Goal: Transaction & Acquisition: Book appointment/travel/reservation

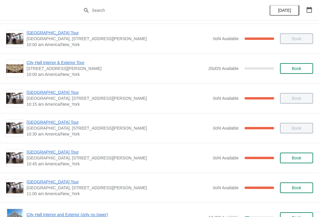
scroll to position [65, 0]
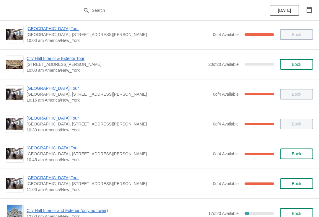
click at [56, 151] on span "[GEOGRAPHIC_DATA] Tour" at bounding box center [119, 148] width 184 height 6
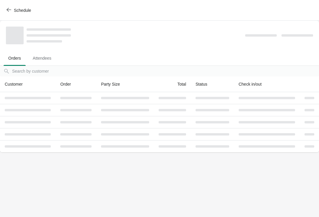
scroll to position [0, 0]
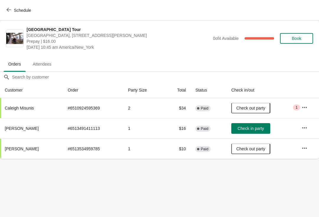
click at [9, 11] on icon "button" at bounding box center [9, 9] width 5 height 5
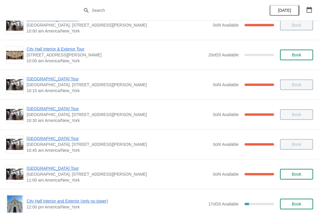
scroll to position [72, 0]
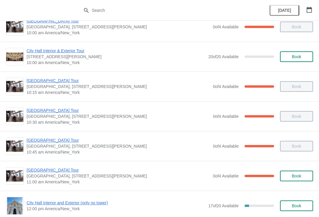
click at [36, 141] on span "[GEOGRAPHIC_DATA] Tour" at bounding box center [119, 141] width 184 height 6
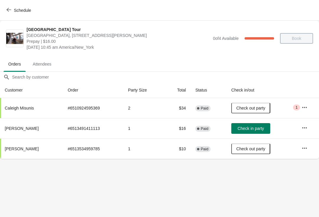
scroll to position [0, 0]
click at [8, 12] on icon "button" at bounding box center [9, 9] width 5 height 5
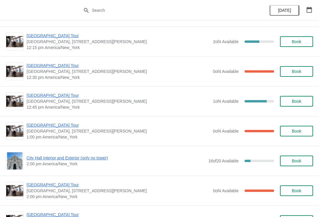
scroll to position [326, 0]
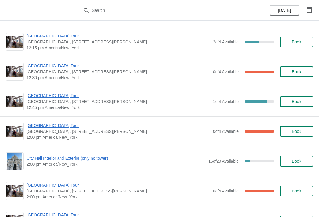
click at [299, 101] on span "Book" at bounding box center [296, 101] width 9 height 5
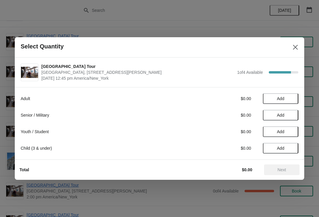
click at [283, 97] on span "Add" at bounding box center [280, 98] width 7 height 5
click at [282, 171] on span "Next" at bounding box center [282, 170] width 9 height 5
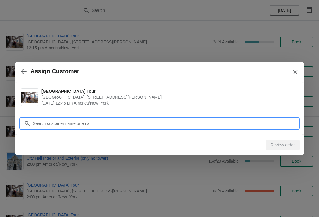
click at [35, 125] on input "Customer" at bounding box center [166, 123] width 266 height 11
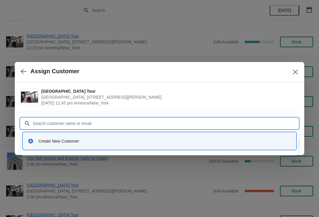
type input "C"
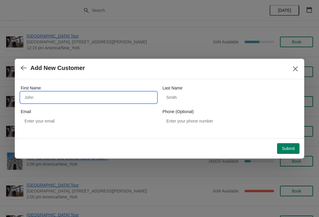
click at [30, 98] on input "First Name" at bounding box center [89, 97] width 136 height 11
type input "Paul"
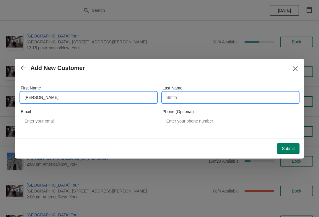
click at [171, 97] on input "Last Name" at bounding box center [231, 97] width 136 height 11
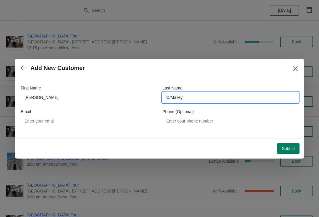
type input "O/Malley"
click at [290, 154] on button "Submit" at bounding box center [288, 148] width 22 height 11
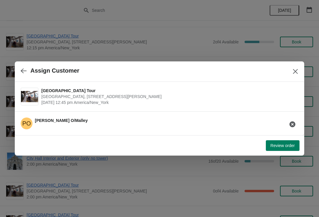
click at [285, 145] on span "Review order" at bounding box center [283, 145] width 24 height 5
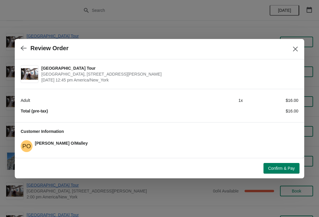
click at [284, 170] on span "Confirm & Pay" at bounding box center [282, 168] width 27 height 5
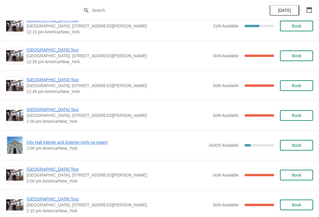
scroll to position [343, 0]
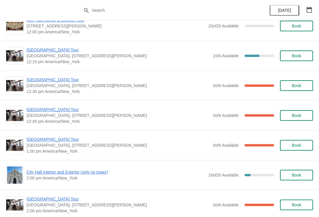
scroll to position [313, 0]
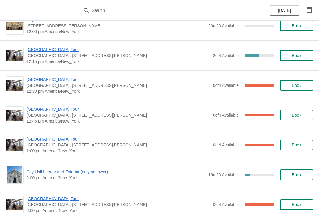
click at [107, 174] on span "City Hall Interior and Exterior (only no tower)" at bounding box center [116, 172] width 179 height 6
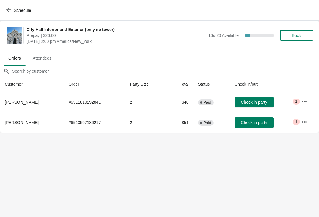
click at [301, 101] on button "button" at bounding box center [304, 101] width 11 height 11
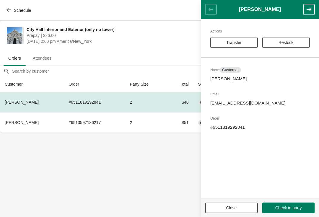
click at [165, 169] on body "Schedule City Hall Interior and Exterior (only no tower) Prepay | $26.00 Tuesda…" at bounding box center [159, 108] width 319 height 217
click at [235, 200] on footer "Close Check in party" at bounding box center [260, 207] width 118 height 19
click at [236, 212] on button "Close" at bounding box center [232, 208] width 52 height 11
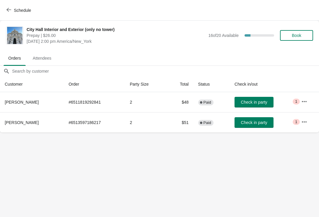
click at [5, 14] on button "Schedule" at bounding box center [19, 10] width 33 height 11
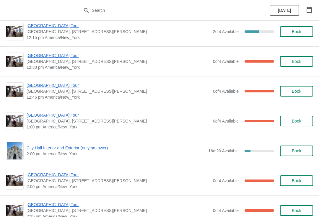
scroll to position [345, 0]
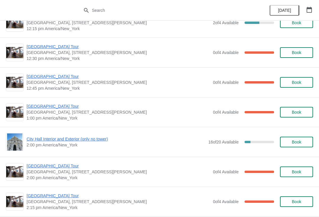
click at [39, 136] on span "City Hall Interior and Exterior (only no tower)" at bounding box center [116, 139] width 179 height 6
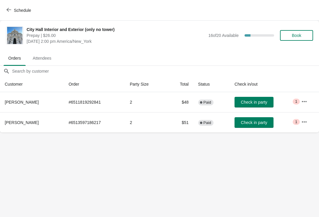
scroll to position [0, 0]
click at [303, 103] on icon "button" at bounding box center [305, 102] width 6 height 6
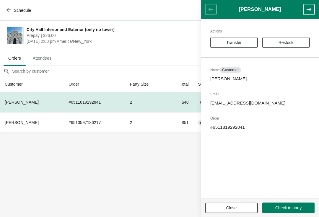
click at [246, 205] on button "Close" at bounding box center [232, 208] width 52 height 11
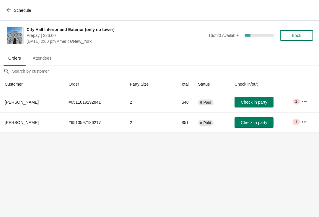
click at [304, 102] on icon "button" at bounding box center [305, 102] width 6 height 6
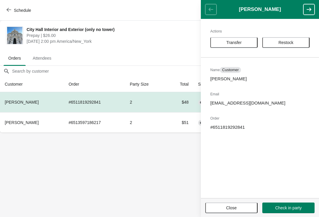
click at [249, 43] on span "Transfer" at bounding box center [234, 42] width 37 height 5
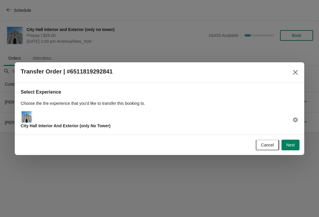
click at [298, 145] on button "Next" at bounding box center [291, 145] width 18 height 11
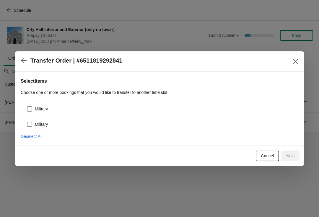
click at [30, 106] on span at bounding box center [29, 108] width 5 height 5
click at [27, 106] on input "Military" at bounding box center [27, 106] width 0 height 0
checkbox input "true"
select select "Military"
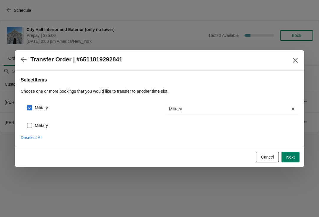
click at [30, 124] on span at bounding box center [29, 125] width 5 height 5
click at [27, 123] on input "Military" at bounding box center [27, 123] width 0 height 0
checkbox input "true"
select select "Military"
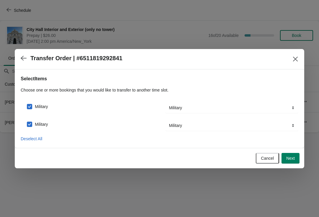
click at [31, 123] on span at bounding box center [29, 124] width 5 height 5
click at [27, 122] on input "Military" at bounding box center [27, 122] width 0 height 0
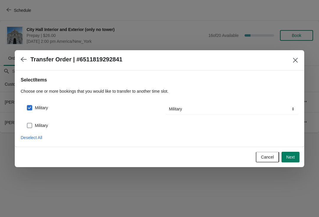
click at [33, 123] on label "Military" at bounding box center [37, 126] width 21 height 8
click at [27, 123] on input "Military" at bounding box center [27, 123] width 0 height 0
checkbox input "true"
select select "Military"
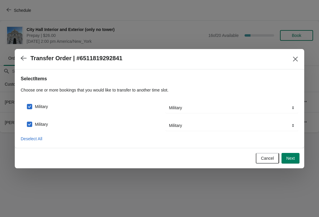
click at [291, 156] on span "Next" at bounding box center [291, 158] width 9 height 5
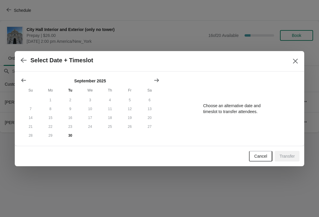
click at [50, 138] on button "29" at bounding box center [51, 135] width 20 height 9
click at [69, 135] on button "30" at bounding box center [70, 135] width 20 height 9
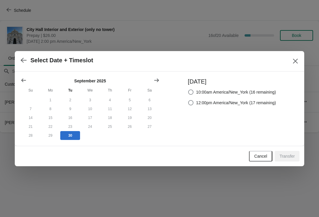
click at [297, 59] on icon "Close" at bounding box center [295, 61] width 5 height 5
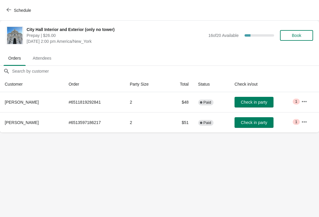
click at [9, 11] on icon "button" at bounding box center [9, 9] width 5 height 5
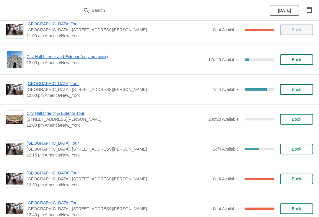
scroll to position [220, 0]
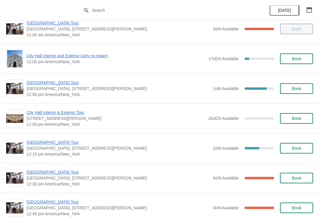
click at [305, 148] on span "Book" at bounding box center [297, 148] width 22 height 5
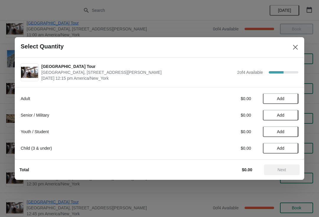
click at [287, 116] on span "Add" at bounding box center [281, 115] width 25 height 5
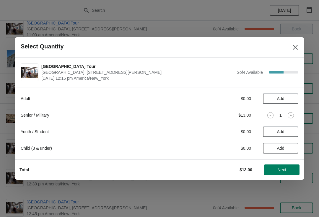
click at [292, 116] on icon at bounding box center [291, 115] width 6 height 6
click at [288, 165] on button "Next" at bounding box center [281, 170] width 35 height 11
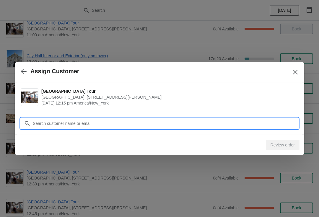
click at [252, 127] on input "Customer" at bounding box center [166, 123] width 266 height 11
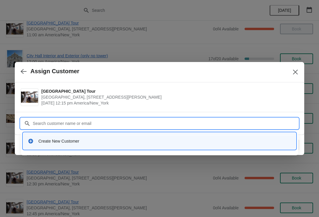
click at [93, 135] on div "Create New Customer" at bounding box center [159, 141] width 273 height 17
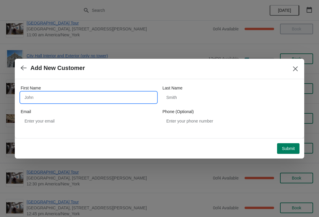
click at [78, 98] on input "First Name" at bounding box center [89, 97] width 136 height 11
type input "P"
type input "Tony"
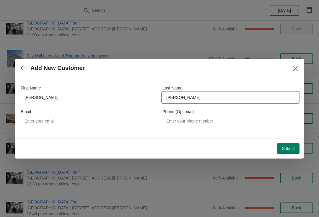
type input "Pattison"
click at [291, 149] on span "Submit" at bounding box center [288, 148] width 13 height 5
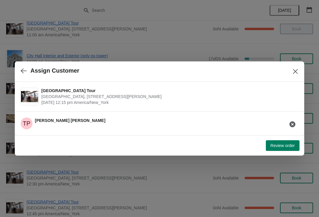
click at [292, 150] on button "Review order" at bounding box center [283, 145] width 34 height 11
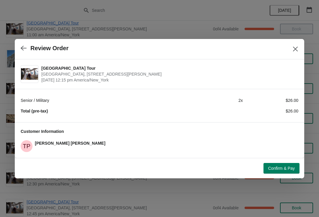
click at [287, 168] on span "Confirm & Pay" at bounding box center [282, 168] width 27 height 5
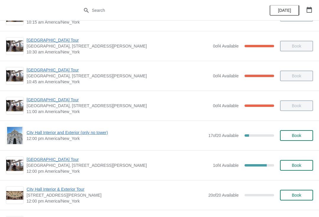
scroll to position [146, 0]
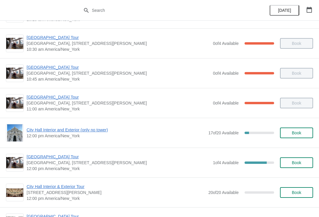
click at [41, 154] on span "[GEOGRAPHIC_DATA] Tour" at bounding box center [119, 157] width 184 height 6
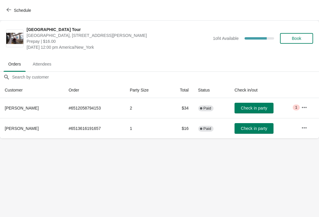
click at [259, 108] on span "Check in party" at bounding box center [254, 108] width 26 height 5
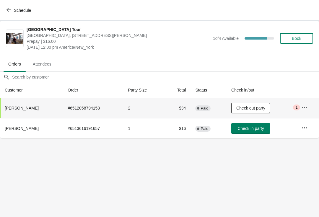
click at [7, 11] on icon "button" at bounding box center [9, 9] width 5 height 5
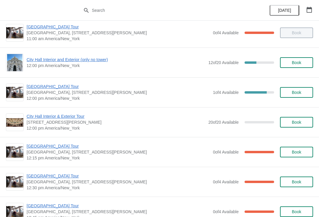
scroll to position [215, 0]
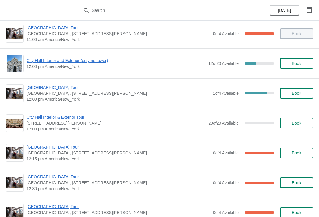
click at [303, 84] on div "[GEOGRAPHIC_DATA] [GEOGRAPHIC_DATA], [STREET_ADDRESS][PERSON_NAME] 12:00 pm [GE…" at bounding box center [159, 93] width 319 height 30
click at [303, 96] on button "Book" at bounding box center [296, 93] width 33 height 11
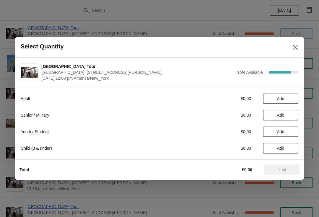
click at [290, 118] on button "Add" at bounding box center [280, 115] width 35 height 11
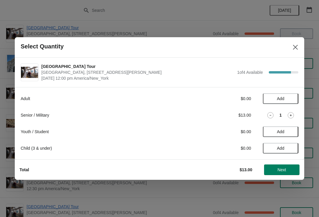
click at [293, 117] on icon at bounding box center [291, 115] width 6 height 6
click at [286, 168] on span "Next" at bounding box center [282, 170] width 9 height 5
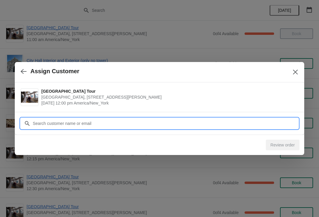
click at [264, 124] on input "Customer" at bounding box center [166, 123] width 266 height 11
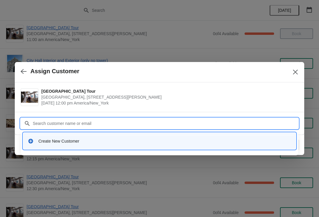
click at [93, 141] on div "Create New Customer" at bounding box center [164, 141] width 253 height 6
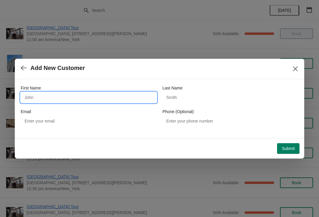
click at [100, 98] on input "First Name" at bounding box center [89, 97] width 136 height 11
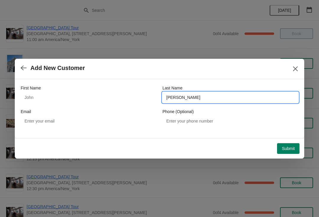
type input "Hinkes"
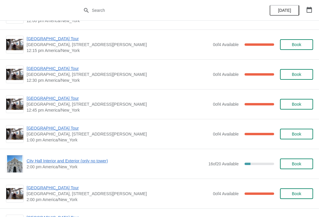
scroll to position [336, 0]
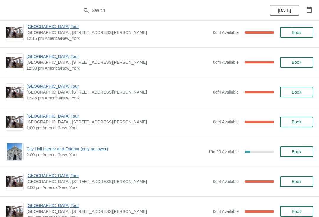
click at [19, 96] on img at bounding box center [14, 93] width 17 height 12
click at [30, 88] on span "[GEOGRAPHIC_DATA] Tour" at bounding box center [119, 86] width 184 height 6
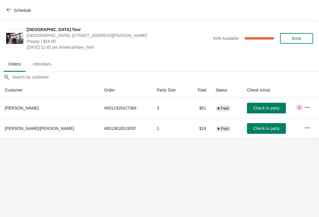
click at [253, 108] on span "Check in party" at bounding box center [266, 108] width 26 height 5
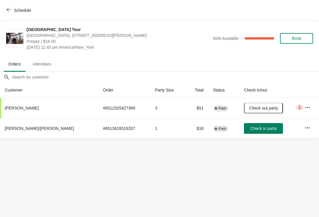
click at [22, 8] on span "Schedule" at bounding box center [22, 10] width 17 height 5
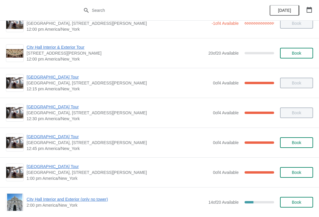
scroll to position [287, 0]
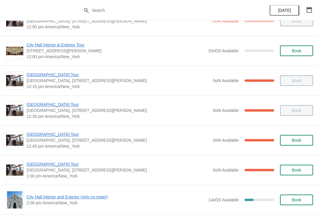
click at [65, 164] on span "[GEOGRAPHIC_DATA] Tour" at bounding box center [119, 164] width 184 height 6
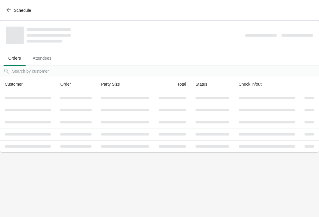
scroll to position [0, 0]
